Goal: Browse casually: Explore the website without a specific task or goal

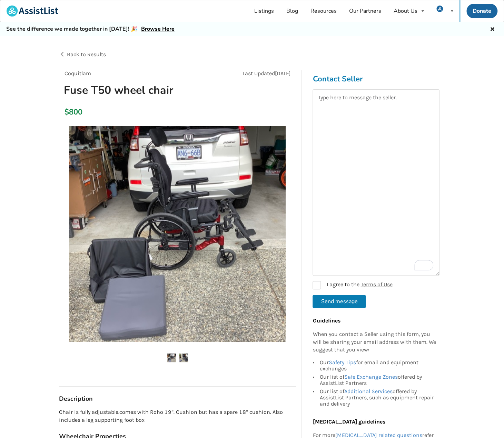
click at [177, 357] on ul at bounding box center [177, 357] width 237 height 9
click at [186, 355] on img at bounding box center [183, 357] width 9 height 9
click at [170, 357] on img at bounding box center [171, 357] width 9 height 9
click at [183, 358] on img at bounding box center [183, 357] width 9 height 9
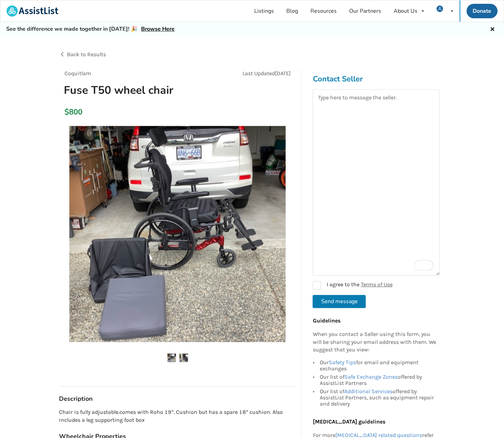
click at [184, 357] on img at bounding box center [183, 357] width 9 height 9
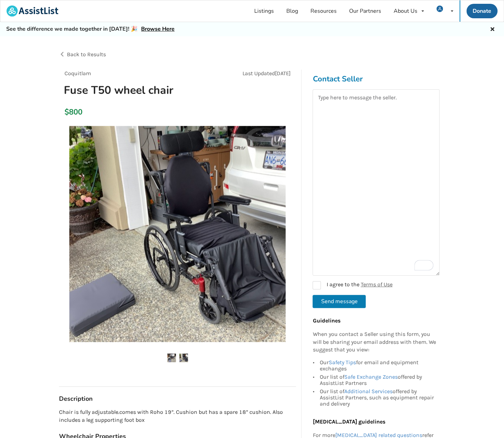
click at [184, 357] on img at bounding box center [183, 357] width 9 height 9
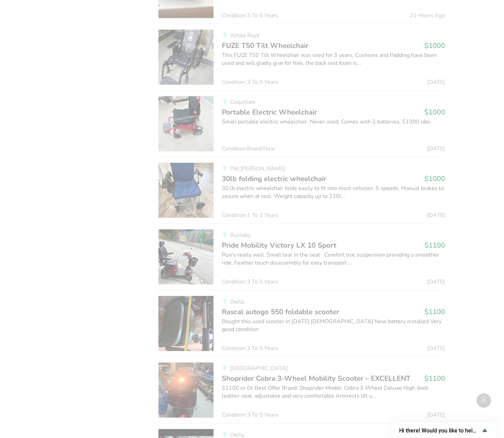
scroll to position [19131, 0]
